Goal: Task Accomplishment & Management: Use online tool/utility

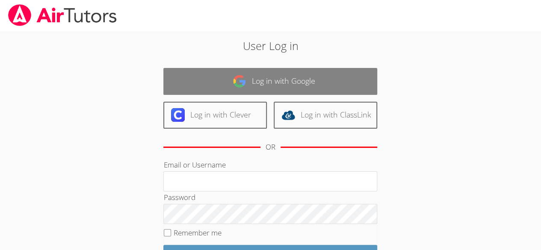
click at [291, 78] on link "Log in with Google" at bounding box center [270, 81] width 214 height 27
click at [239, 83] on img at bounding box center [240, 81] width 14 height 14
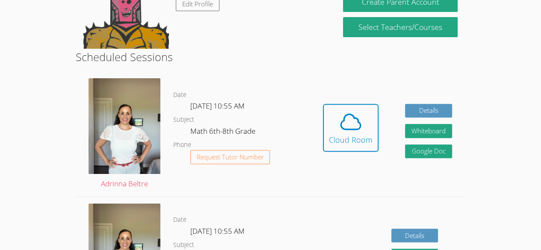
scroll to position [118, 0]
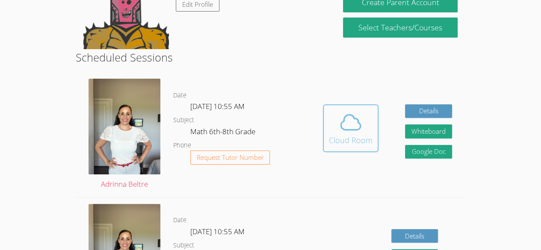
click at [350, 136] on div "Cloud Room" at bounding box center [351, 140] width 44 height 12
click at [344, 130] on icon at bounding box center [351, 122] width 20 height 15
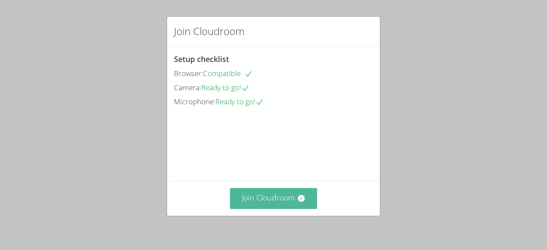
click at [278, 195] on button "Join Cloudroom" at bounding box center [274, 198] width 88 height 21
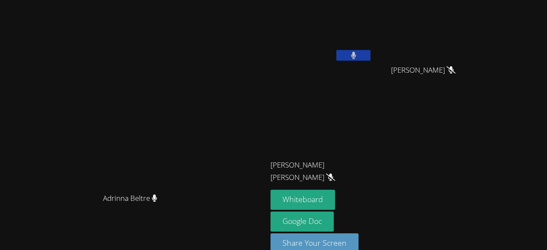
click at [336, 53] on button at bounding box center [353, 55] width 34 height 11
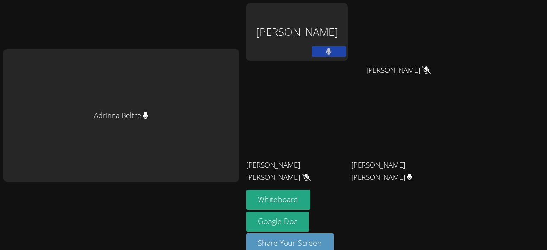
click at [332, 41] on div "[PERSON_NAME]" at bounding box center [297, 31] width 102 height 57
click at [329, 50] on button at bounding box center [329, 51] width 34 height 11
click at [332, 56] on button at bounding box center [329, 51] width 34 height 11
click at [330, 56] on button at bounding box center [329, 51] width 34 height 11
click at [282, 22] on div "[PERSON_NAME]" at bounding box center [297, 31] width 102 height 57
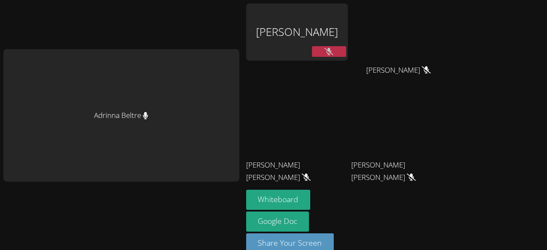
click at [324, 51] on icon at bounding box center [328, 51] width 9 height 7
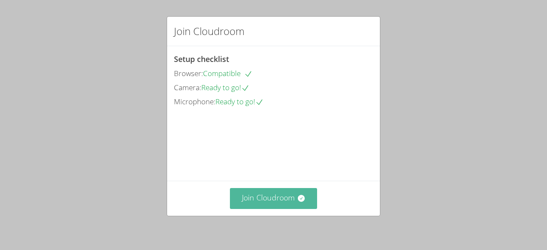
click at [280, 193] on button "Join Cloudroom" at bounding box center [274, 198] width 88 height 21
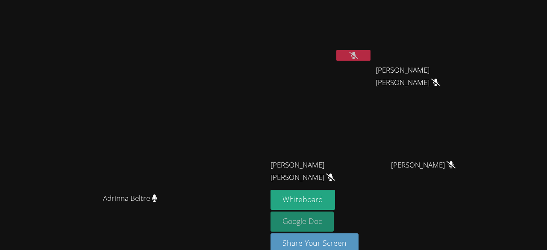
click at [334, 222] on link "Google Doc" at bounding box center [302, 222] width 63 height 20
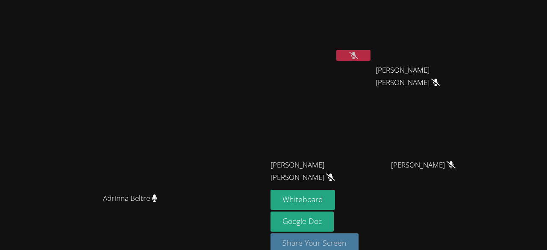
click at [359, 242] on button "Share Your Screen" at bounding box center [315, 243] width 88 height 20
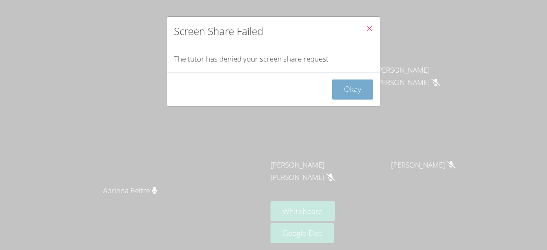
click at [344, 84] on button "Okay" at bounding box center [352, 90] width 41 height 20
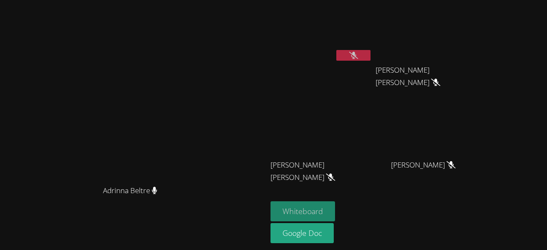
click at [335, 206] on button "Whiteboard" at bounding box center [303, 211] width 65 height 20
click at [371, 55] on button at bounding box center [353, 55] width 34 height 11
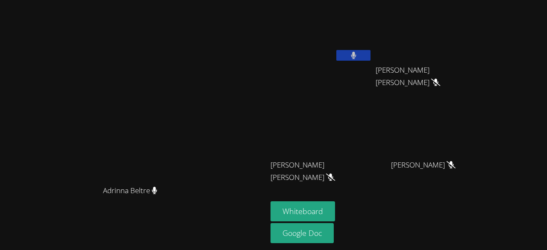
click at [371, 58] on button at bounding box center [353, 55] width 34 height 11
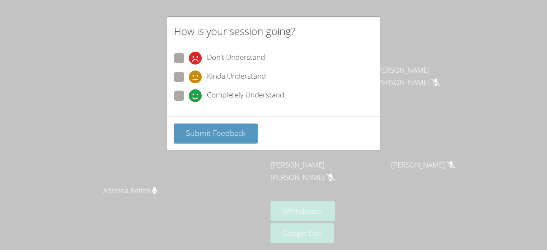
click at [184, 94] on label "Completely Understand" at bounding box center [229, 97] width 110 height 12
click at [189, 94] on input "Completely Understand" at bounding box center [192, 94] width 7 height 7
radio input "true"
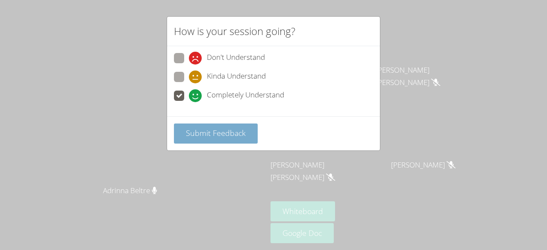
click at [224, 136] on span "Submit Feedback" at bounding box center [216, 133] width 60 height 10
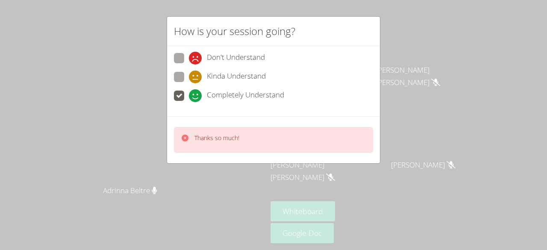
click at [270, 140] on div "Thanks so much!" at bounding box center [273, 140] width 199 height 26
click at [251, 147] on div "Thanks so much!" at bounding box center [273, 140] width 199 height 26
click at [261, 142] on div "Thanks so much!" at bounding box center [273, 140] width 199 height 26
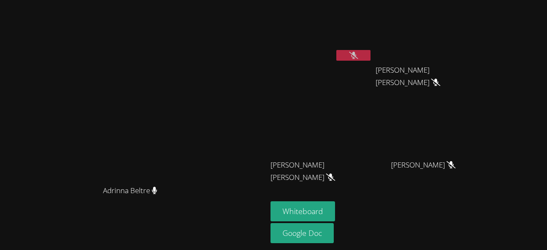
click at [198, 181] on video at bounding box center [134, 108] width 128 height 147
click at [157, 103] on video at bounding box center [134, 108] width 128 height 147
click at [144, 103] on video at bounding box center [134, 108] width 128 height 147
click at [124, 96] on video at bounding box center [134, 108] width 128 height 147
click at [70, 83] on video at bounding box center [134, 108] width 128 height 147
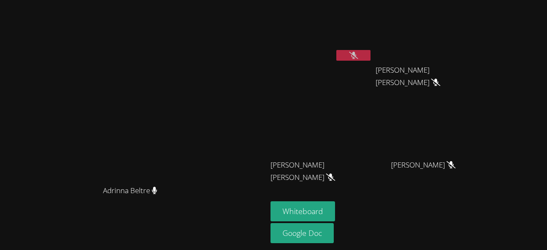
click at [70, 84] on video at bounding box center [134, 108] width 128 height 147
click at [70, 100] on video at bounding box center [134, 108] width 128 height 147
click at [70, 107] on video at bounding box center [134, 108] width 128 height 147
click at [70, 115] on video at bounding box center [134, 108] width 128 height 147
click at [70, 121] on video at bounding box center [134, 108] width 128 height 147
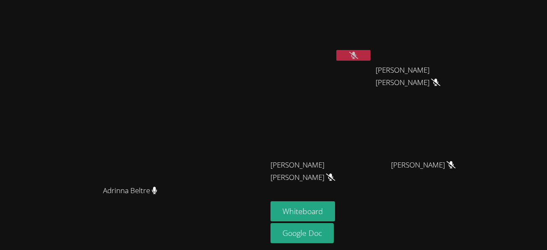
click at [70, 127] on video at bounding box center [134, 108] width 128 height 147
click at [72, 130] on video at bounding box center [134, 108] width 128 height 147
click at [76, 135] on video at bounding box center [134, 108] width 128 height 147
click at [77, 134] on video at bounding box center [134, 108] width 128 height 147
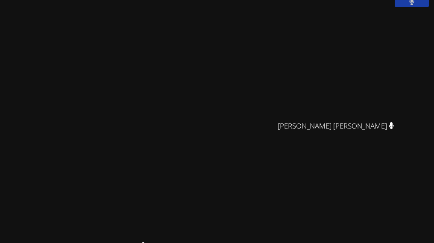
click at [213, 19] on div "Adrinna Beltre Adrinna Beltre" at bounding box center [122, 187] width 238 height 488
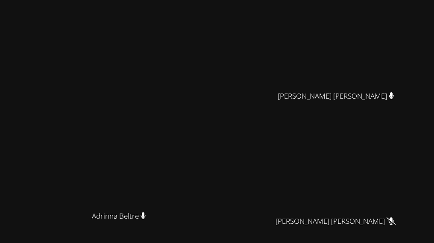
scroll to position [98, 0]
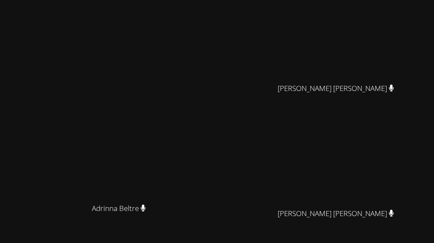
click at [236, 47] on div "Adrinna Beltre Adrinna Beltre" at bounding box center [122, 149] width 238 height 488
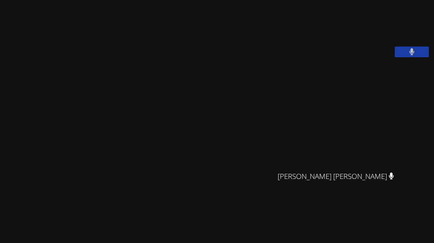
scroll to position [3, 0]
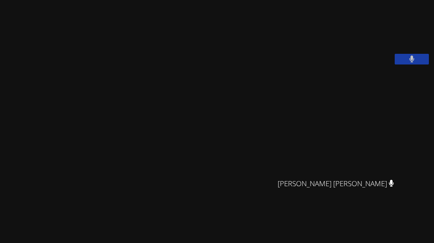
click at [409, 65] on button at bounding box center [412, 59] width 34 height 11
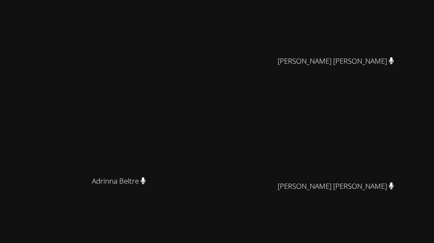
scroll to position [154, 0]
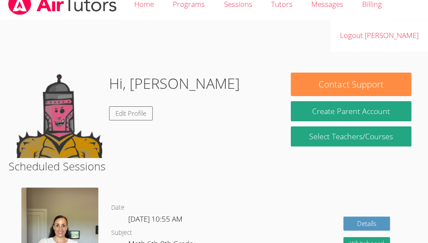
scroll to position [26, 0]
